Goal: Find specific page/section: Find specific page/section

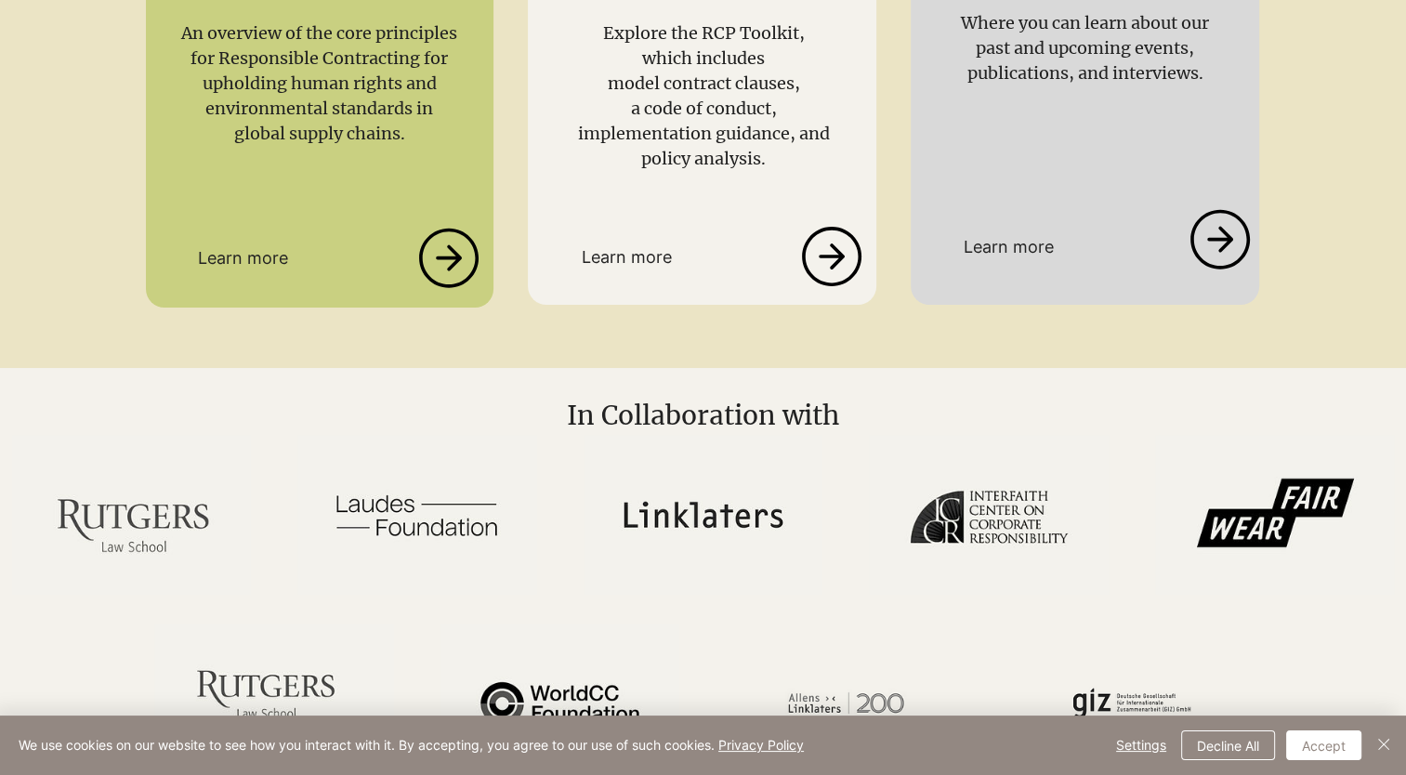
scroll to position [4368, 0]
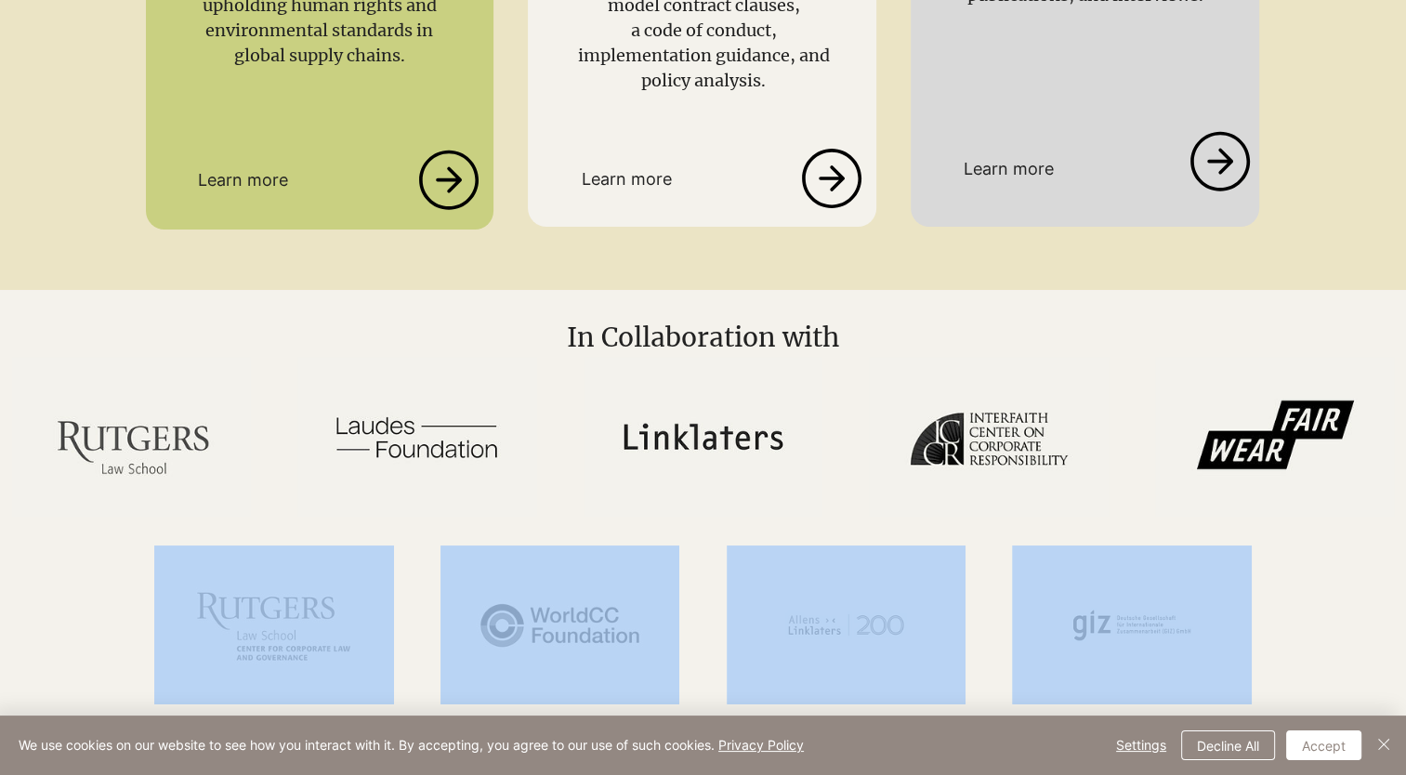
drag, startPoint x: 1380, startPoint y: 679, endPoint x: 1402, endPoint y: 437, distance: 243.6
click at [1402, 437] on div at bounding box center [703, 531] width 1406 height 349
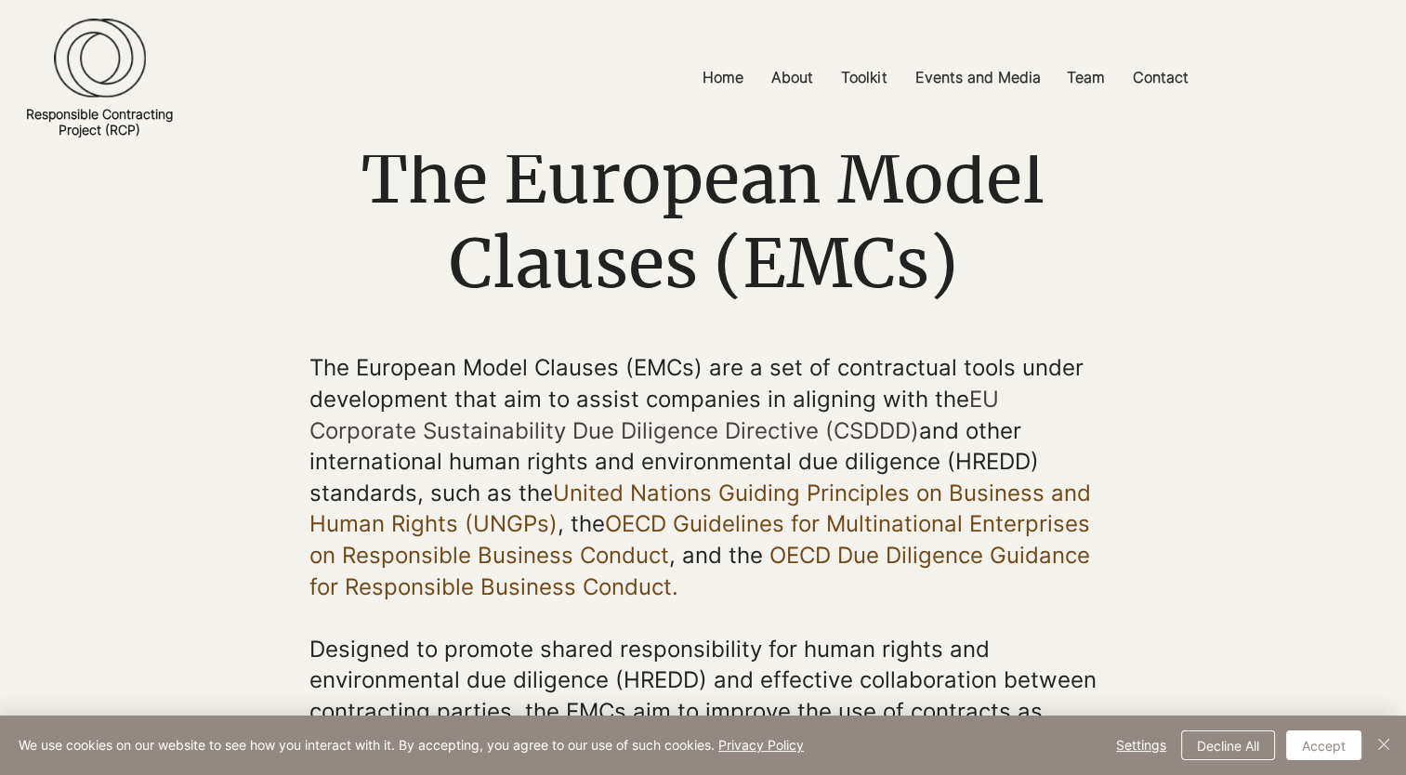
scroll to position [0, 0]
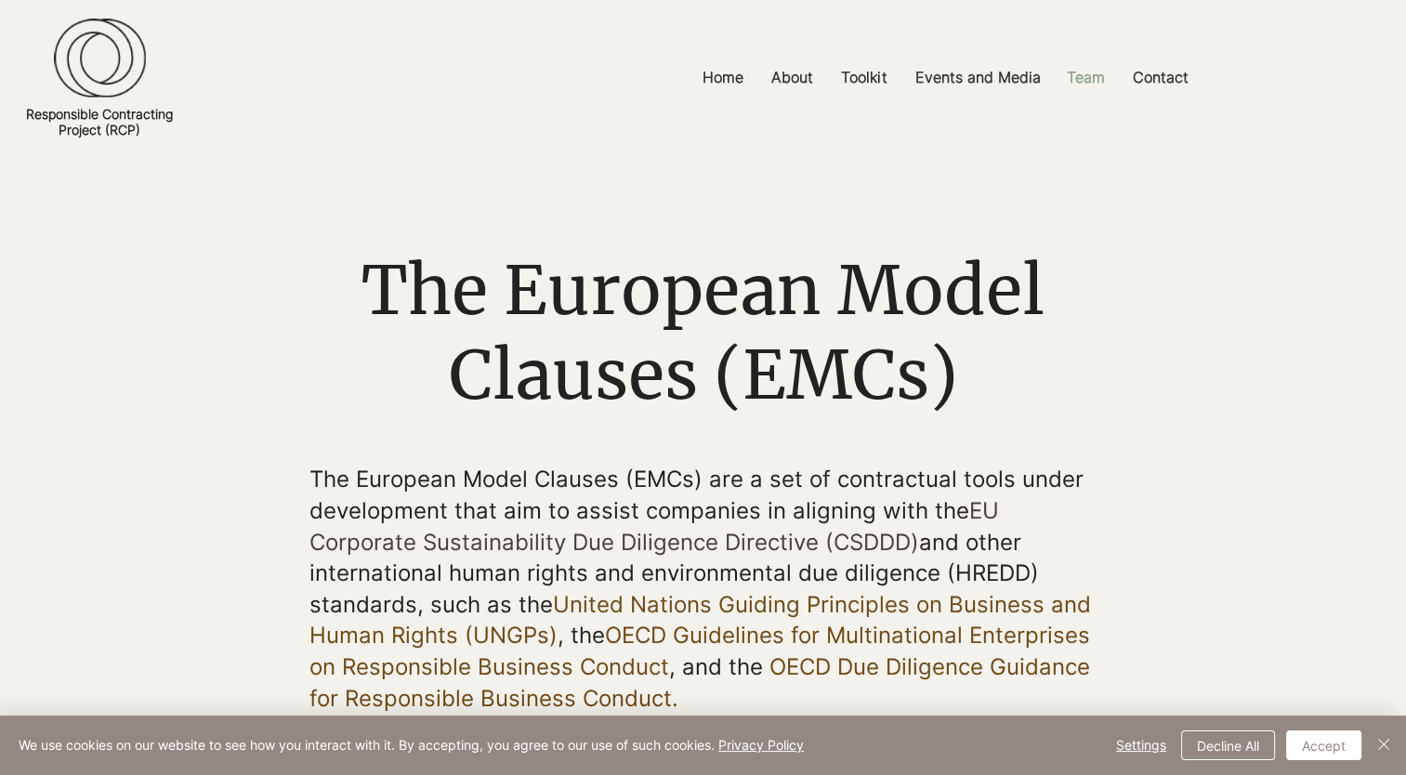
click at [1079, 80] on p "Team" at bounding box center [1085, 78] width 57 height 42
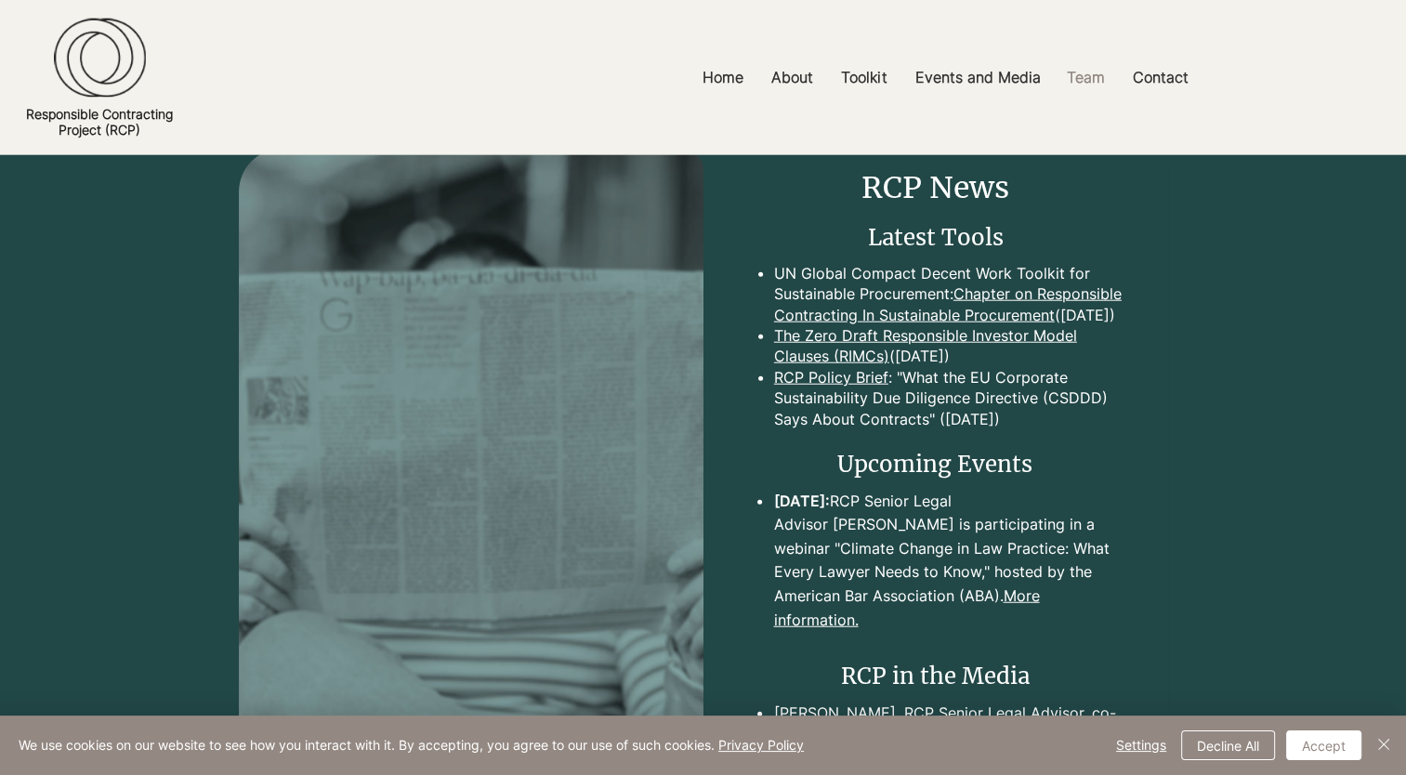
scroll to position [4554, 0]
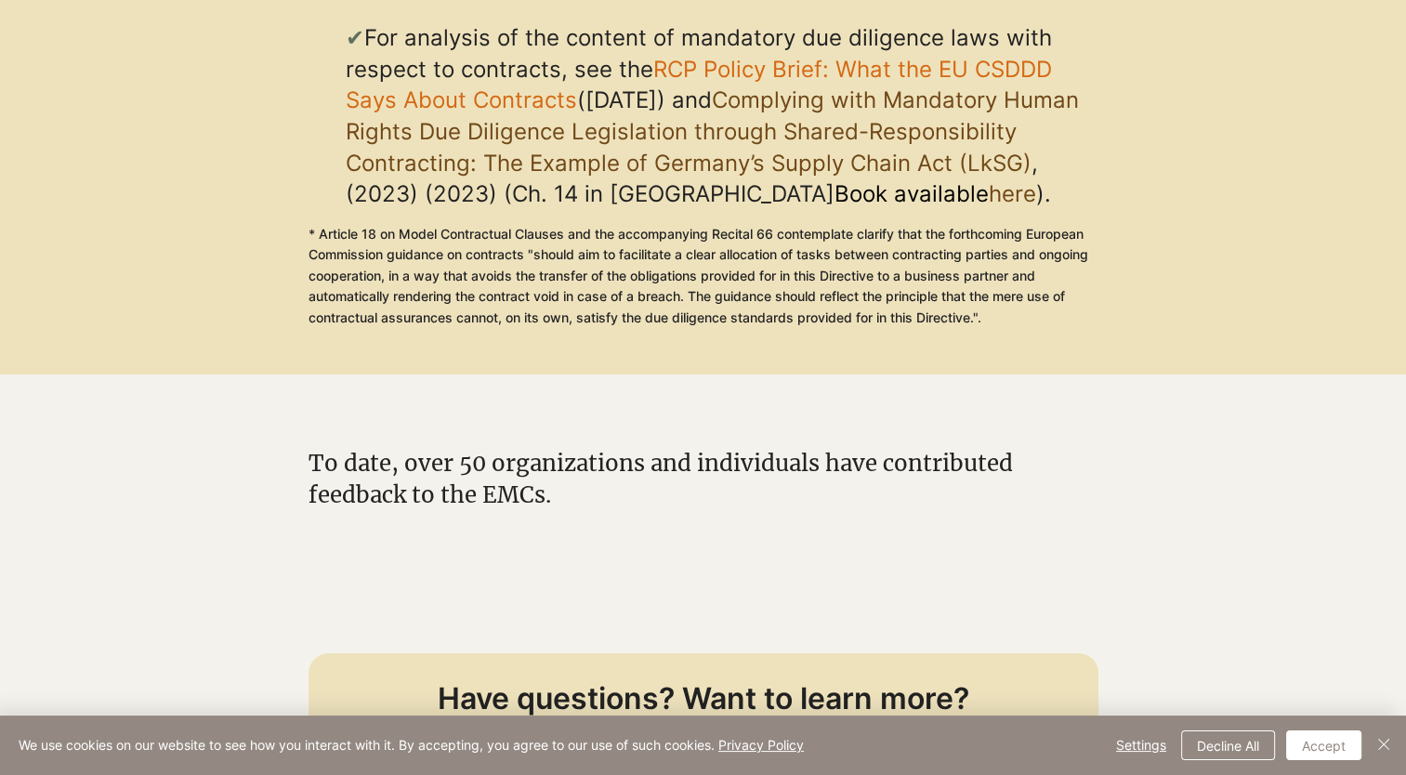
scroll to position [3253, 0]
